Goal: Communication & Community: Connect with others

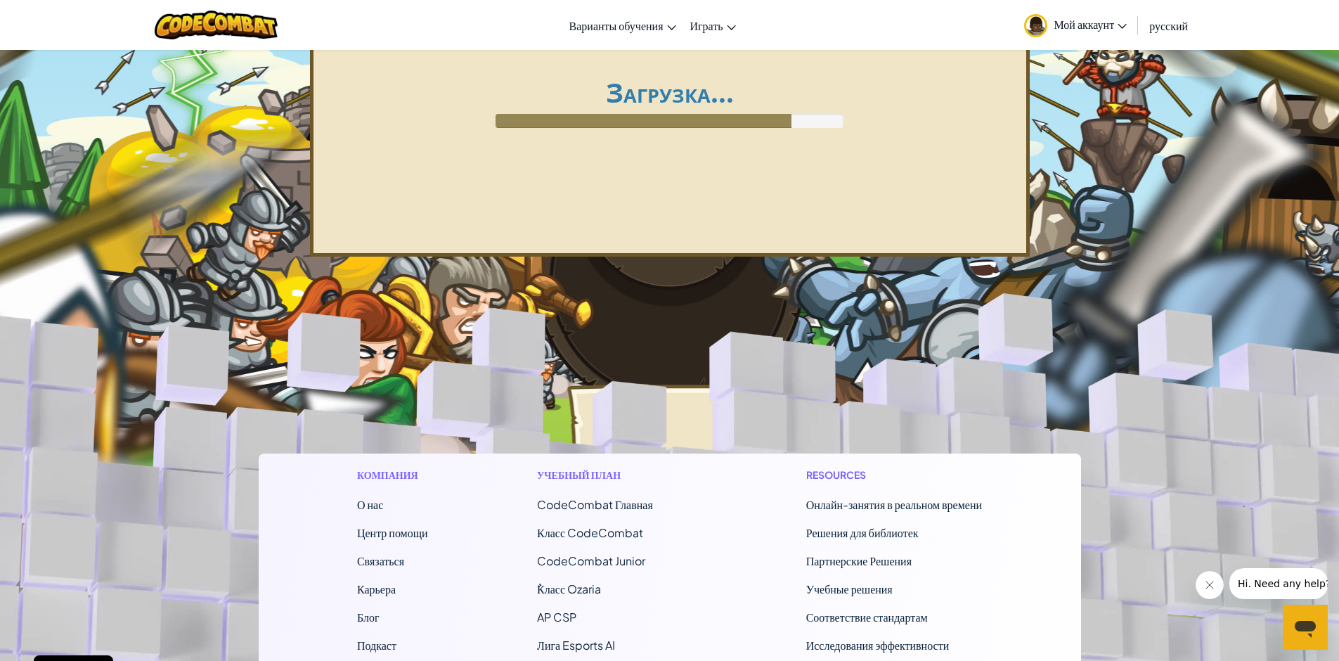
drag, startPoint x: 1121, startPoint y: 129, endPoint x: 1100, endPoint y: 129, distance: 20.4
click at [1118, 129] on div "Переключить навигацию Варианты обучения Онлайн-занятия в реальном времени Преми…" at bounding box center [669, 502] width 1339 height 1005
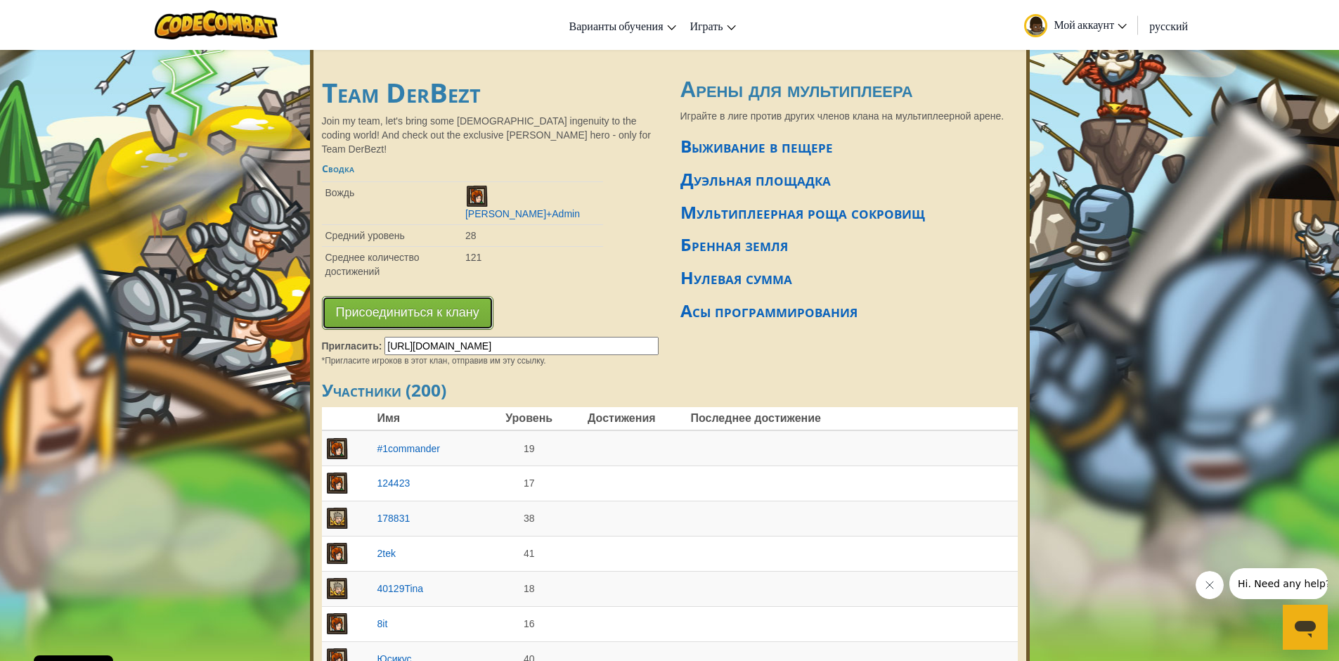
click at [447, 296] on button "Присоединиться к клану" at bounding box center [408, 313] width 172 height 34
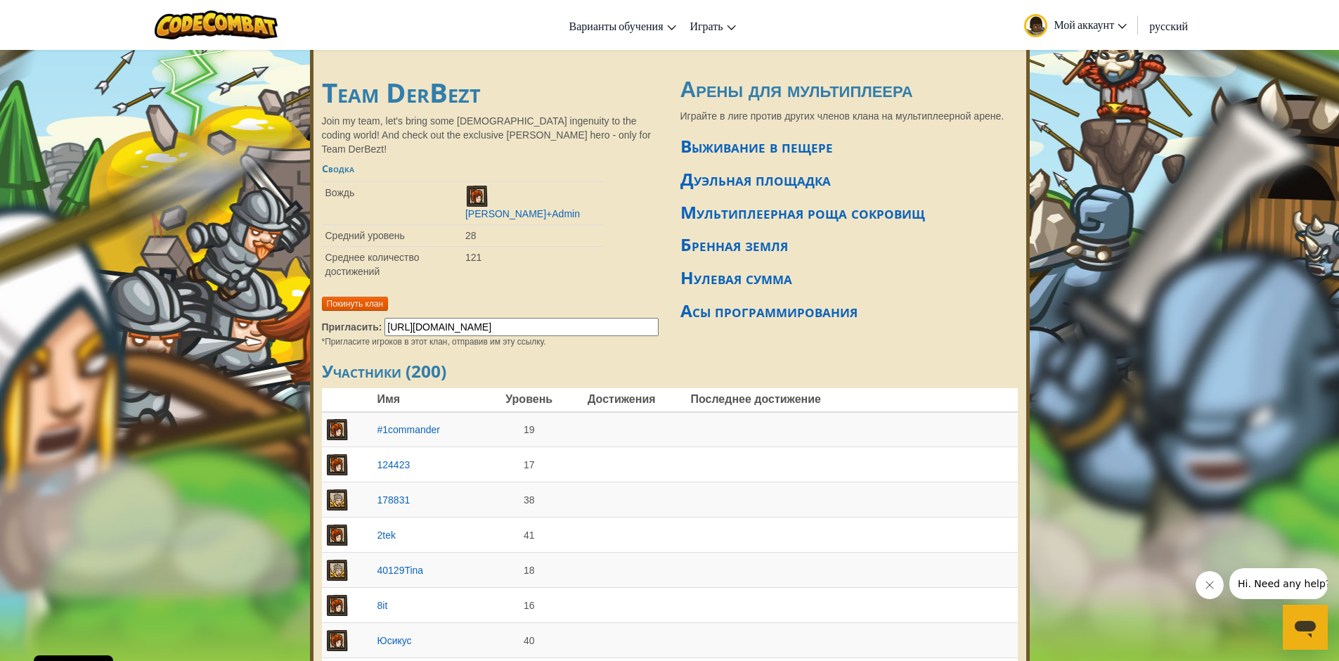
click at [520, 321] on div "Team DerBezt Join my team, let's bring some Latinx ingenuity to the coding worl…" at bounding box center [669, 205] width 717 height 285
click at [575, 131] on p "Join my team, let's bring some Latinx ingenuity to the coding world! And check …" at bounding box center [490, 135] width 337 height 42
click at [705, 211] on link "Мультиплеерная роща сокровищ" at bounding box center [803, 211] width 245 height 23
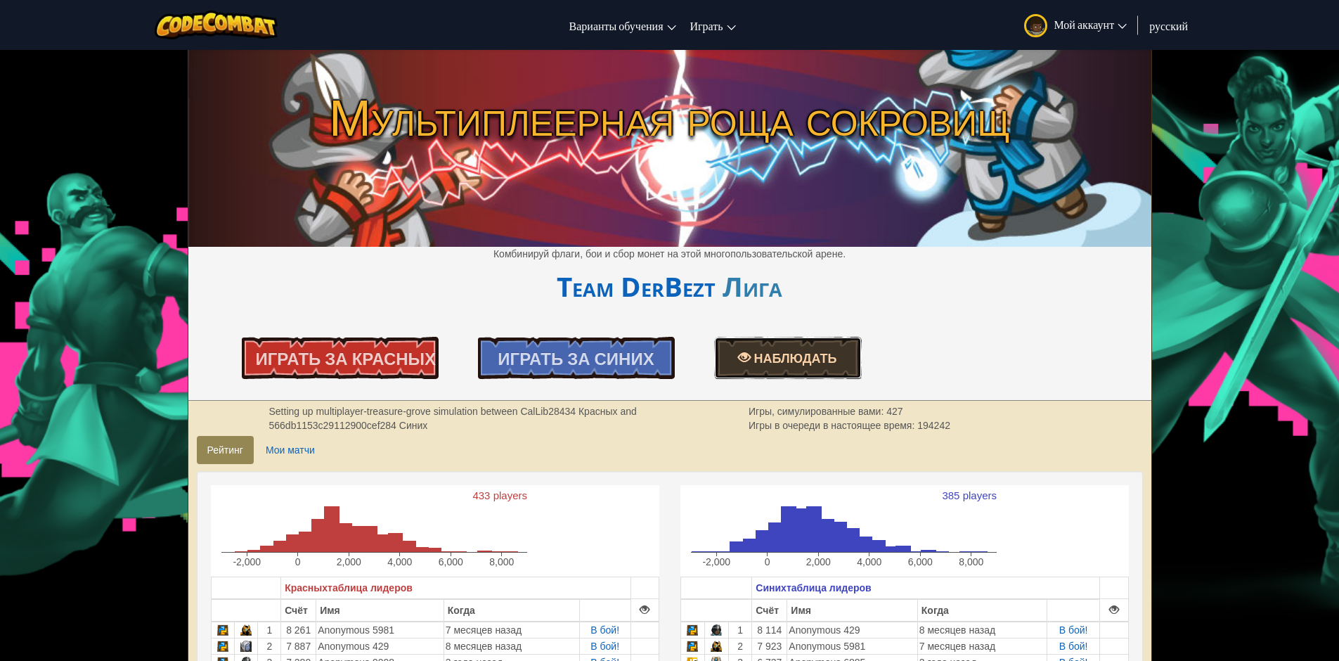
click at [752, 354] on span "Наблюдать" at bounding box center [794, 358] width 86 height 18
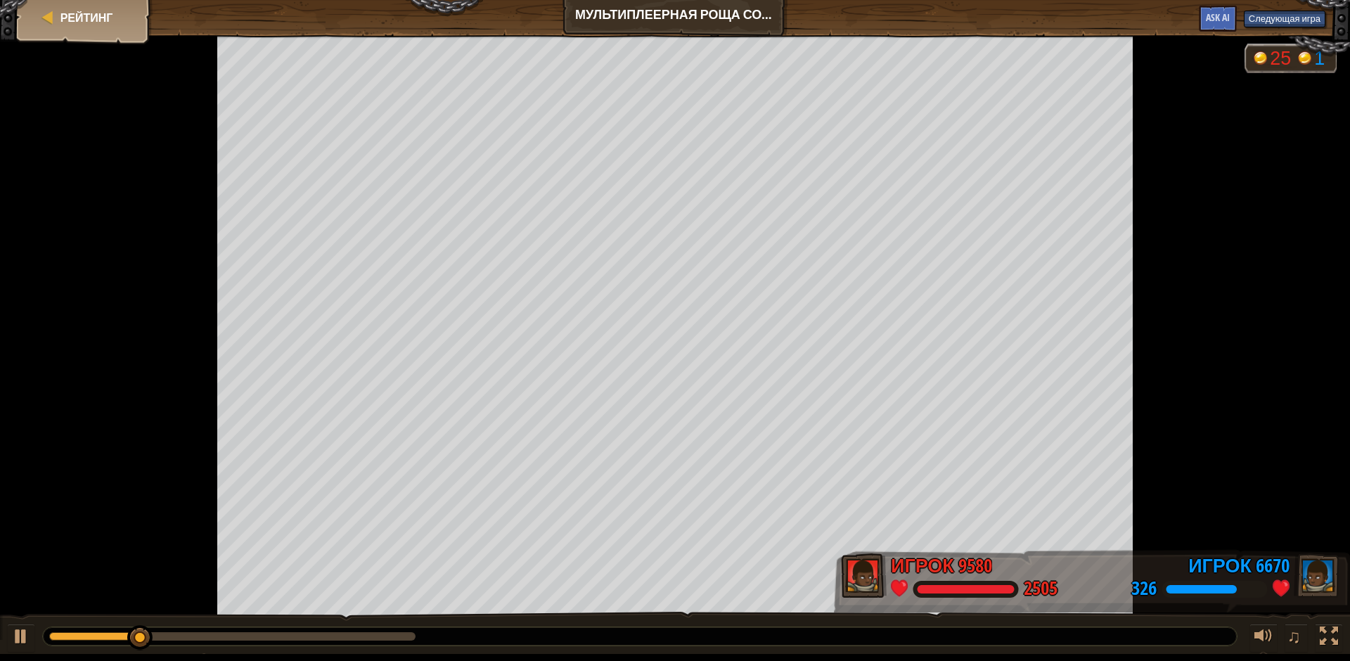
drag, startPoint x: 1261, startPoint y: 391, endPoint x: 1216, endPoint y: 375, distance: 47.8
click at [1254, 388] on div at bounding box center [675, 327] width 1350 height 584
click at [54, 18] on div at bounding box center [48, 18] width 14 height 14
